Goal: Task Accomplishment & Management: Complete application form

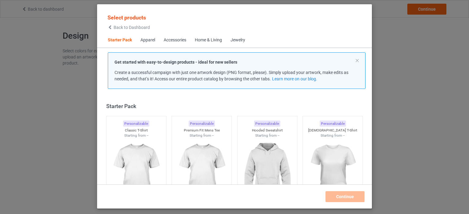
scroll to position [8, 0]
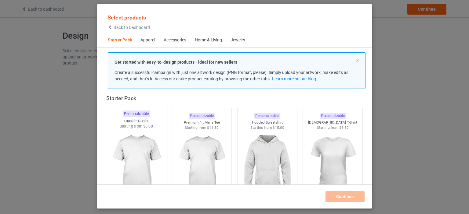
click at [149, 115] on div "Personalizable Classic T-Shirt Starting from $6.00" at bounding box center [136, 155] width 63 height 99
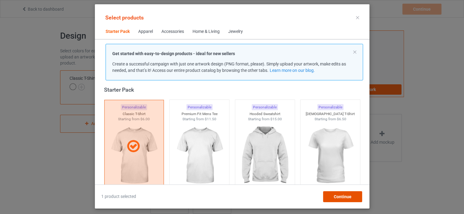
click at [341, 196] on span "Continue" at bounding box center [342, 197] width 18 height 5
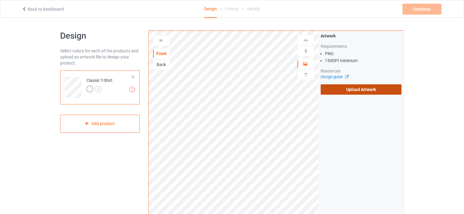
click at [339, 93] on label "Upload Artwork" at bounding box center [361, 90] width 81 height 10
click at [0, 0] on input "Upload Artwork" at bounding box center [0, 0] width 0 height 0
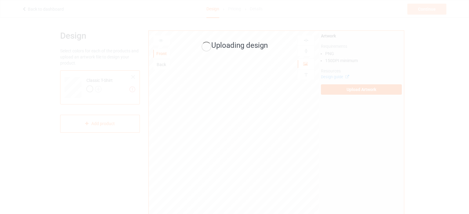
click at [101, 123] on div "Uploading design" at bounding box center [234, 107] width 469 height 214
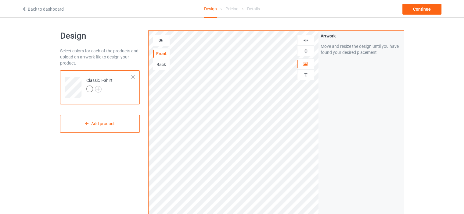
click at [321, 134] on div "Artwork Move and resize the design until you have found your desired placement" at bounding box center [361, 147] width 85 height 232
click at [124, 128] on div "Add product" at bounding box center [100, 124] width 80 height 18
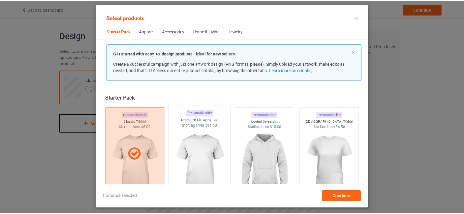
scroll to position [8, 0]
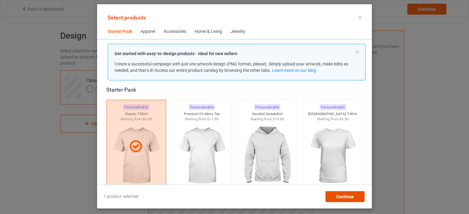
click at [331, 192] on div "Continue" at bounding box center [344, 197] width 39 height 11
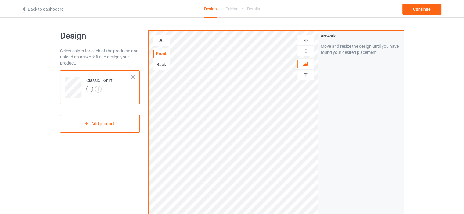
click at [335, 200] on div "Artwork Move and resize the design until you have found your desired placement" at bounding box center [361, 147] width 85 height 232
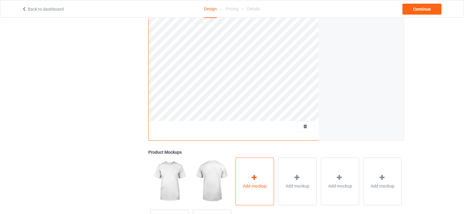
click at [256, 176] on icon at bounding box center [254, 178] width 8 height 6
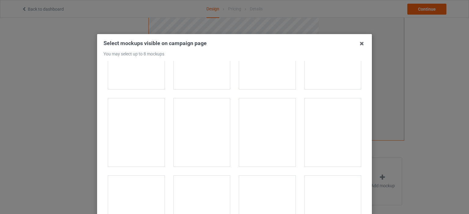
scroll to position [366, 0]
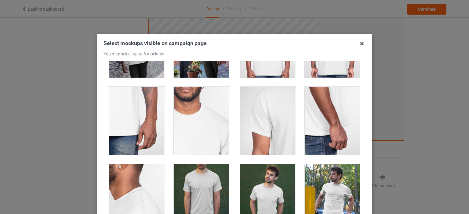
click at [316, 193] on div at bounding box center [332, 198] width 56 height 68
click at [357, 45] on icon at bounding box center [362, 44] width 10 height 10
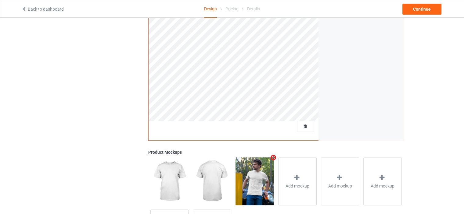
scroll to position [0, 0]
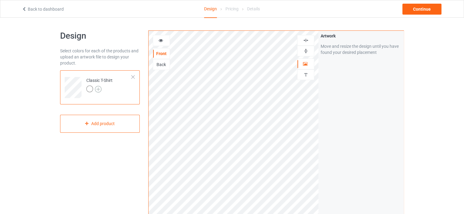
click at [99, 90] on img at bounding box center [98, 89] width 7 height 7
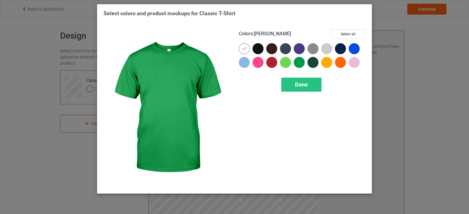
drag, startPoint x: 294, startPoint y: 65, endPoint x: 296, endPoint y: 68, distance: 3.5
click at [295, 66] on div at bounding box center [299, 62] width 11 height 11
click at [296, 83] on span "Done" at bounding box center [301, 84] width 13 height 6
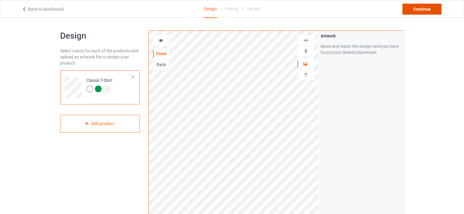
click at [424, 10] on div "Continue" at bounding box center [421, 9] width 39 height 11
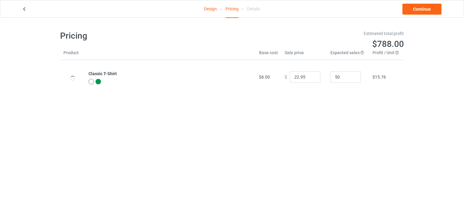
click at [412, 16] on div "Design Pricing Details Continue" at bounding box center [231, 8] width 429 height 17
click at [416, 9] on link "Continue" at bounding box center [421, 9] width 39 height 11
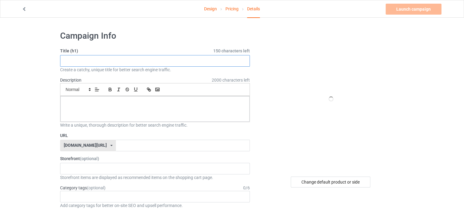
click at [143, 65] on input "text" at bounding box center [155, 61] width 190 height 12
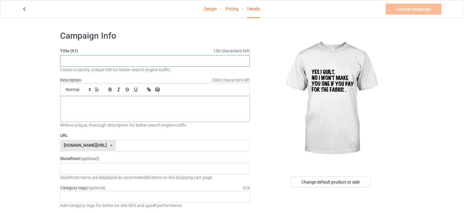
click at [144, 63] on input "text" at bounding box center [155, 61] width 190 height 12
click at [188, 90] on div "Small Normal Large Big Huge" at bounding box center [155, 89] width 190 height 13
click at [188, 66] on input "text" at bounding box center [155, 61] width 190 height 12
paste input "Yes I Quilt No I Won’t Make You One If You Pay For Fabric"
type input "Yes I Quilt No I Won’t Make You One If You Pay For Fabric"
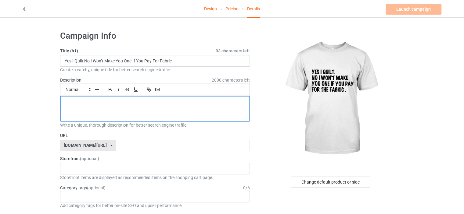
click at [145, 109] on div at bounding box center [154, 109] width 189 height 26
